Goal: Task Accomplishment & Management: Manage account settings

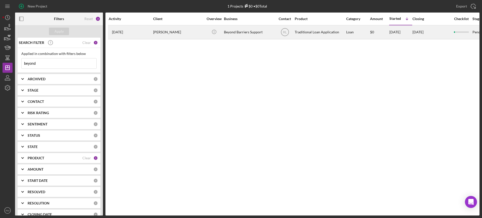
type input "beyond"
click at [163, 34] on div "[PERSON_NAME]" at bounding box center [178, 32] width 50 height 13
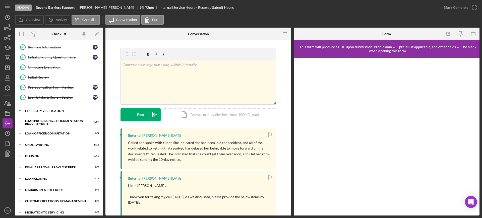
scroll to position [55, 0]
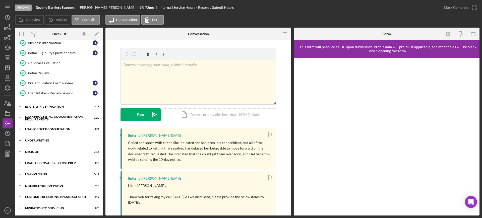
click at [46, 142] on div "Icon/Expander Underwriting 1 / 16" at bounding box center [59, 140] width 88 height 10
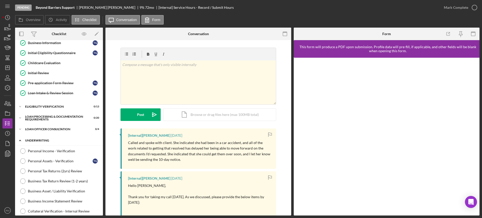
scroll to position [230, 0]
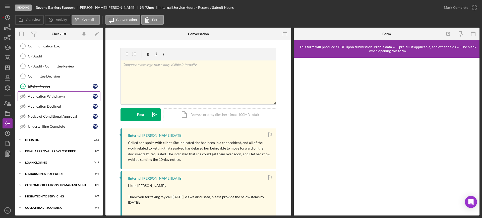
click at [51, 94] on link "Application Withdrawn Application Withdrawn T G" at bounding box center [59, 96] width 83 height 10
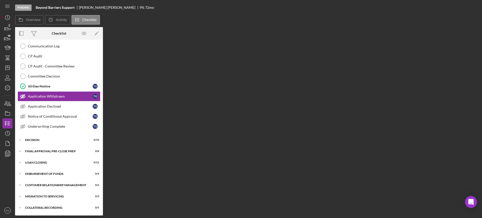
scroll to position [230, 0]
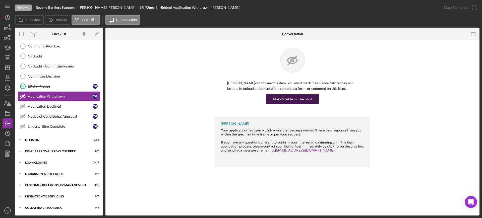
click at [295, 98] on div "Make Visible in Checklist" at bounding box center [292, 99] width 39 height 10
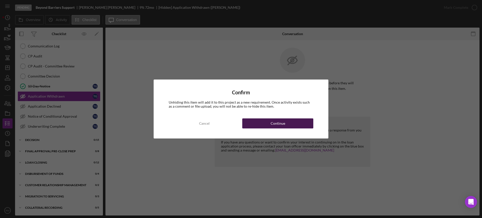
click at [281, 121] on div "Continue" at bounding box center [277, 123] width 15 height 10
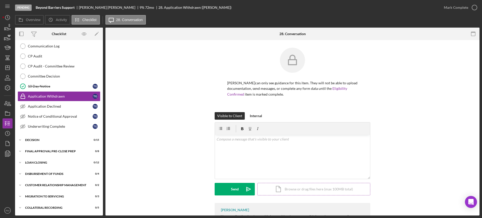
click at [290, 122] on form "v Color teal Color pink Remove color Add row above Add row below Add column bef…" at bounding box center [291, 158] width 155 height 73
click at [294, 195] on div "Icon/Document Browse or drag files here (max 100MB total) Tap to choose files o…" at bounding box center [313, 189] width 113 height 13
click at [225, 148] on div "v Color teal Color pink Remove color Add row above Add row below Add column bef…" at bounding box center [292, 147] width 155 height 25
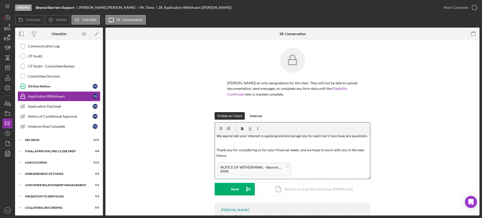
scroll to position [0, 0]
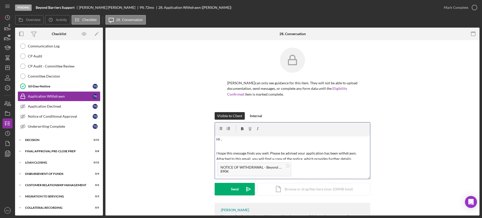
click at [231, 139] on p "Hi ," at bounding box center [292, 139] width 152 height 6
click at [213, 187] on div "Visible to Client Internal v Color teal Color pink Remove color Add row above A…" at bounding box center [292, 157] width 359 height 91
click at [225, 188] on button "Send Icon/icon-invite-send" at bounding box center [234, 189] width 40 height 13
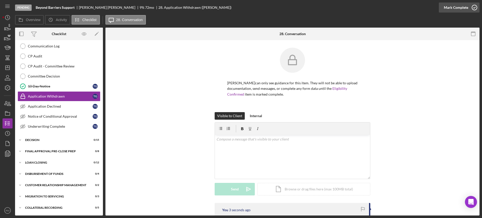
click at [461, 7] on div "Mark Complete" at bounding box center [455, 8] width 24 height 10
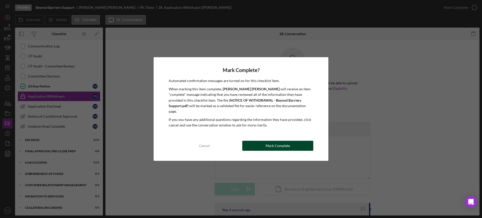
click at [273, 141] on div "Mark Complete" at bounding box center [277, 146] width 24 height 10
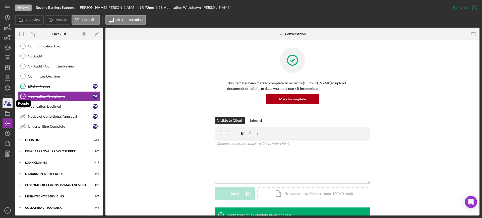
click at [5, 103] on icon "button" at bounding box center [6, 103] width 3 height 4
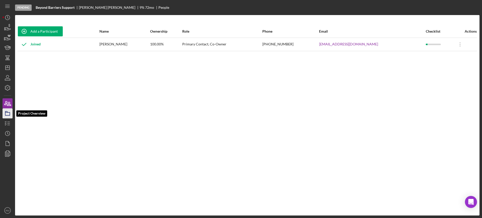
click at [3, 111] on icon "button" at bounding box center [7, 113] width 13 height 13
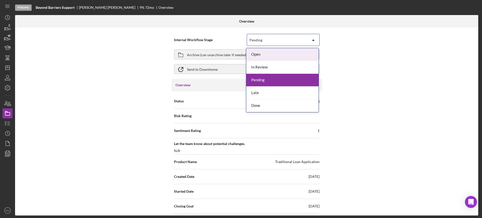
click at [273, 38] on div "Pending" at bounding box center [277, 40] width 60 height 12
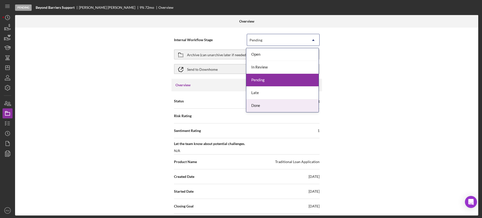
click at [262, 102] on div "Done" at bounding box center [282, 105] width 72 height 13
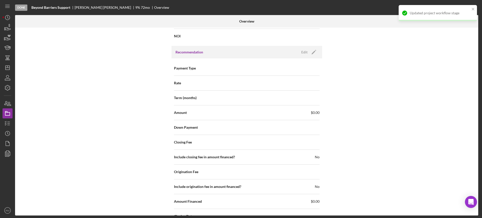
scroll to position [579, 0]
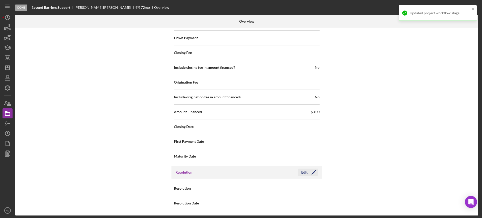
click at [308, 172] on icon "Icon/Edit" at bounding box center [313, 172] width 13 height 13
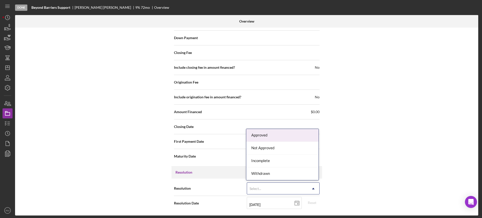
click at [279, 188] on div "Select..." at bounding box center [277, 189] width 60 height 12
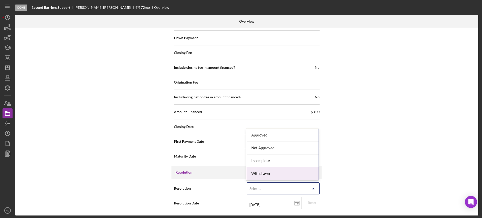
click at [266, 171] on div "Withdrawn" at bounding box center [282, 173] width 72 height 13
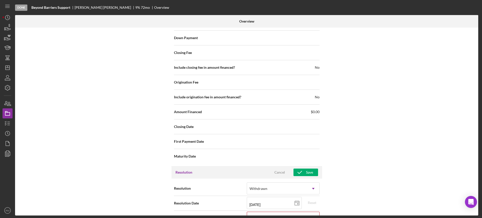
scroll to position [611, 0]
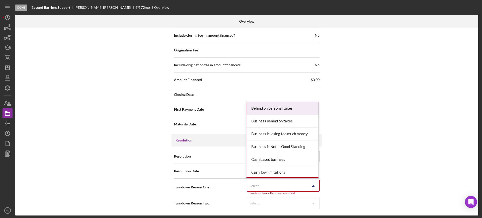
click at [261, 186] on div "Select..." at bounding box center [277, 186] width 60 height 12
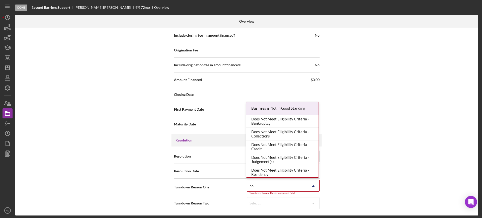
type input "no r"
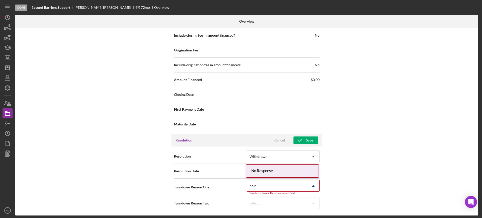
click at [279, 175] on div "No Response" at bounding box center [282, 171] width 72 height 13
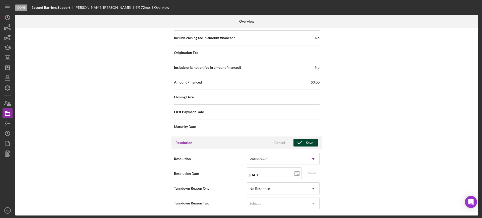
click at [306, 142] on div "Save" at bounding box center [309, 143] width 7 height 8
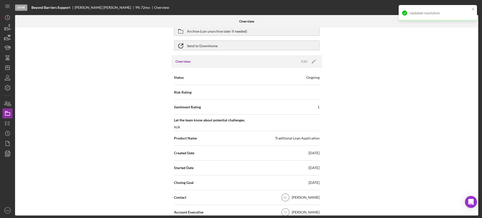
scroll to position [0, 0]
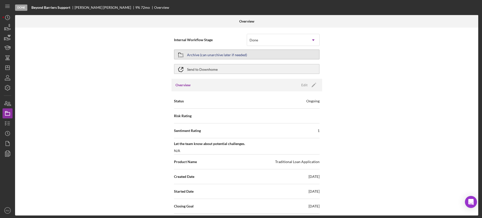
click at [198, 57] on div "Archive (can unarchive later if needed)" at bounding box center [217, 54] width 60 height 9
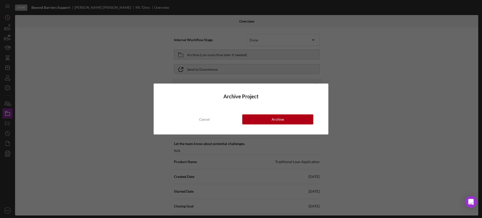
click at [257, 113] on div "Archive Project Cancel Archive" at bounding box center [240, 109] width 175 height 51
click at [257, 116] on button "Archive" at bounding box center [277, 119] width 71 height 10
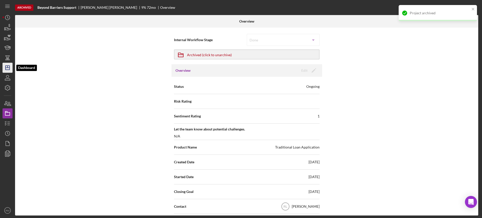
click at [8, 66] on polygon "button" at bounding box center [8, 68] width 4 height 4
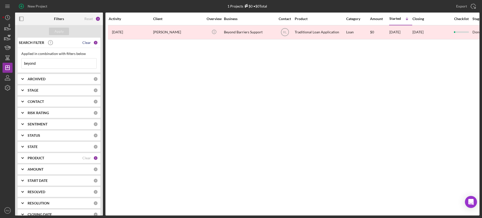
click at [85, 44] on div "Clear" at bounding box center [86, 43] width 9 height 4
click at [60, 34] on div "Apply" at bounding box center [58, 32] width 9 height 8
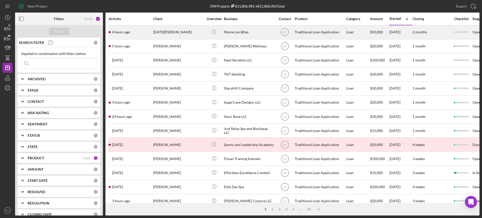
click at [143, 31] on div "4 hours ago [DATE][PERSON_NAME]" at bounding box center [131, 32] width 44 height 13
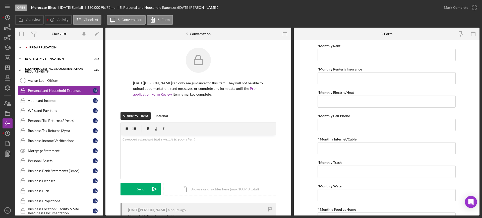
click at [55, 48] on div "Pre-Application" at bounding box center [62, 47] width 67 height 3
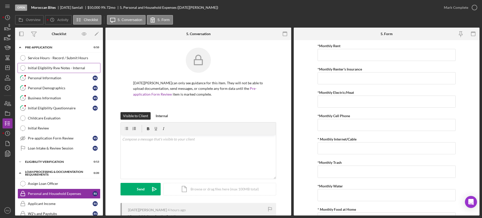
click at [59, 67] on div "Initial Eligibility Rvw Notes - Internal" at bounding box center [64, 68] width 72 height 4
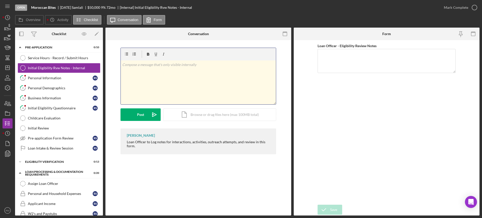
click at [151, 84] on div "v Color teal Color pink Remove color Add row above Add row below Add column bef…" at bounding box center [198, 82] width 155 height 44
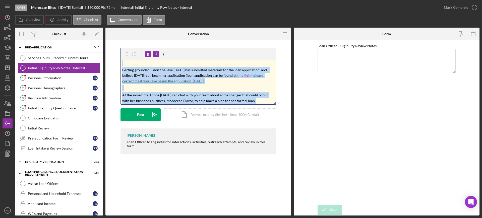
scroll to position [2, 0]
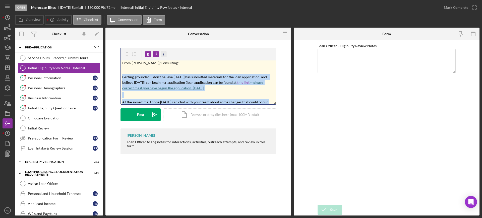
click at [162, 53] on icon "button" at bounding box center [163, 54] width 11 height 11
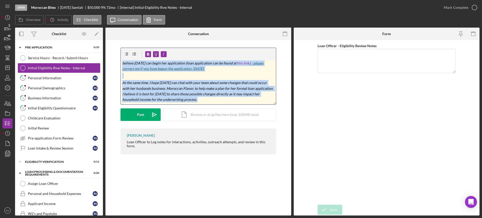
scroll to position [48, 0]
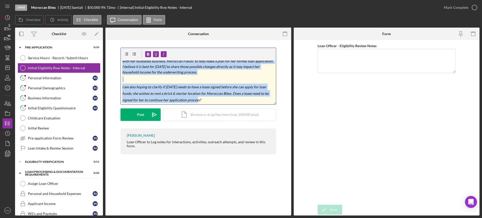
click at [198, 99] on p "I am also hoping to clarify if [DATE] needs to have a lease signed before she c…" at bounding box center [198, 93] width 152 height 19
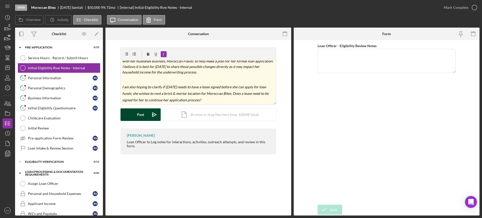
click at [144, 111] on button "Post Icon/icon-invite-send" at bounding box center [140, 114] width 40 height 13
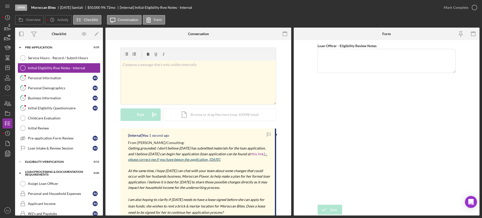
scroll to position [45, 0]
